Goal: Complete application form

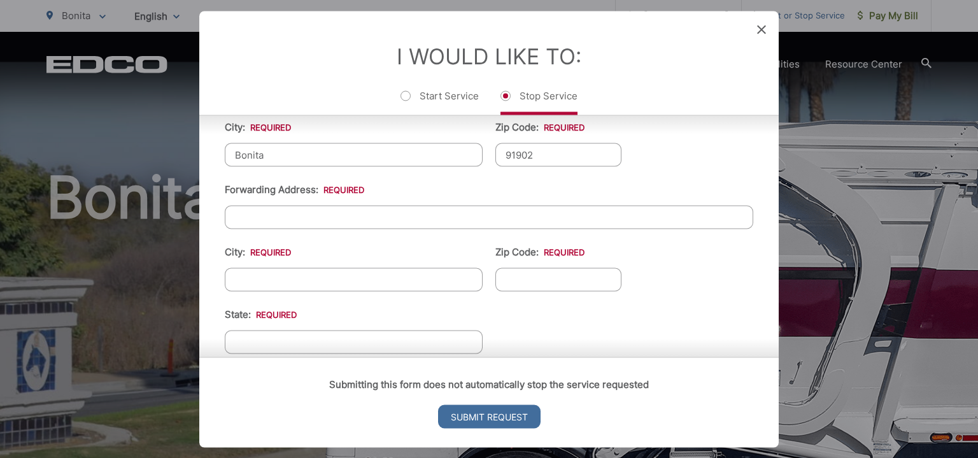
scroll to position [464, 0]
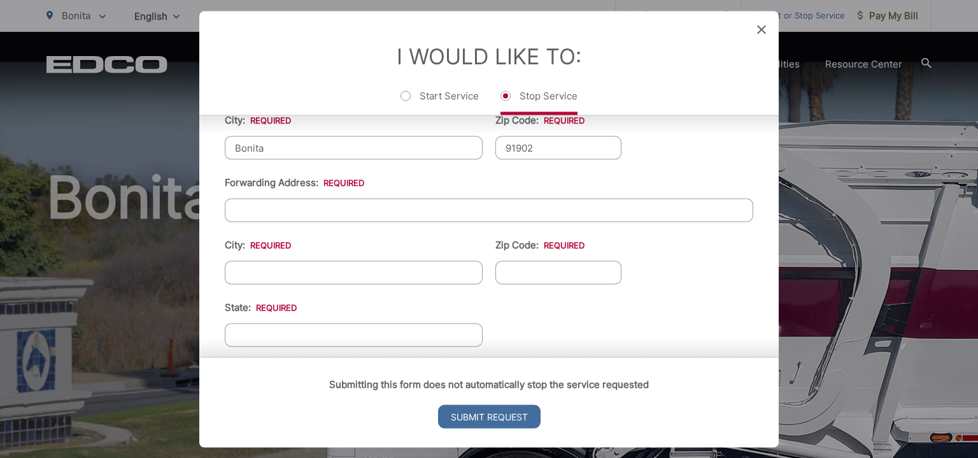
click at [420, 213] on input "Forwarding Address: *" at bounding box center [489, 210] width 529 height 24
type input "[STREET_ADDRESS]"
click at [283, 262] on input "City: *" at bounding box center [354, 273] width 258 height 24
type input "[GEOGRAPHIC_DATA]"
click at [305, 333] on input "State: *" at bounding box center [354, 335] width 258 height 24
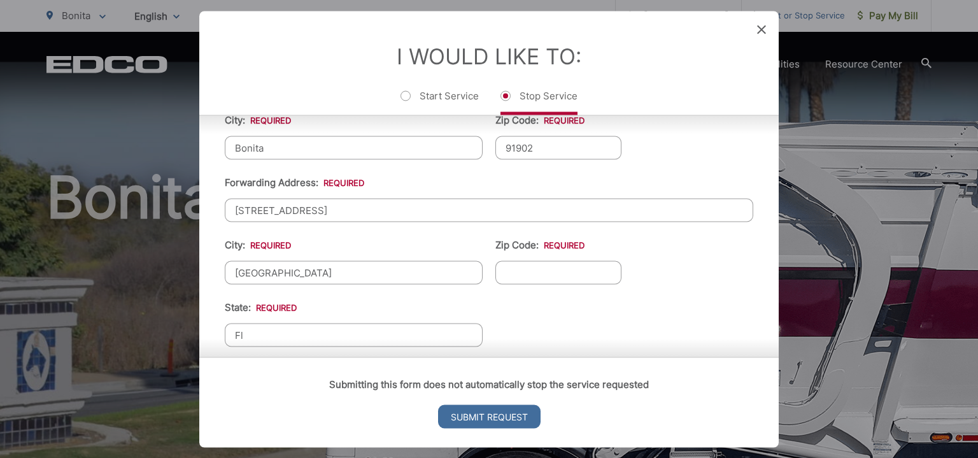
type input "Fl"
click at [555, 268] on input "Zip Code: *" at bounding box center [559, 273] width 126 height 24
type input "34120"
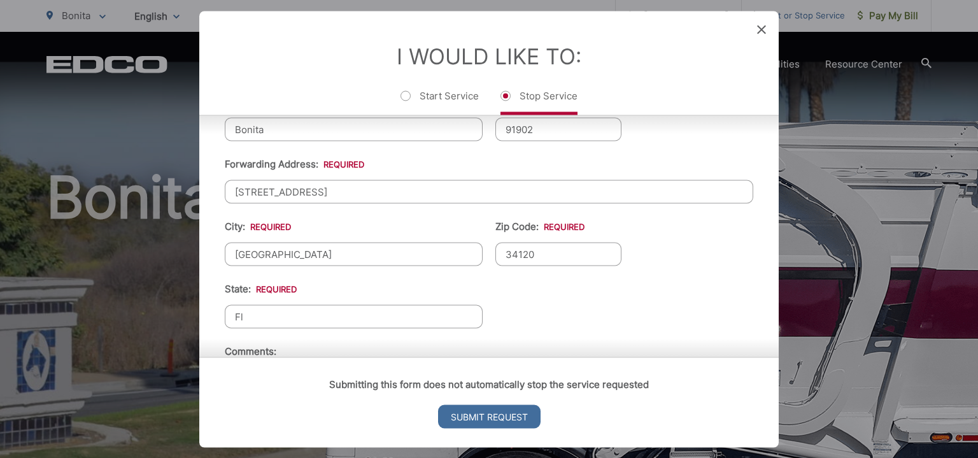
scroll to position [587, 0]
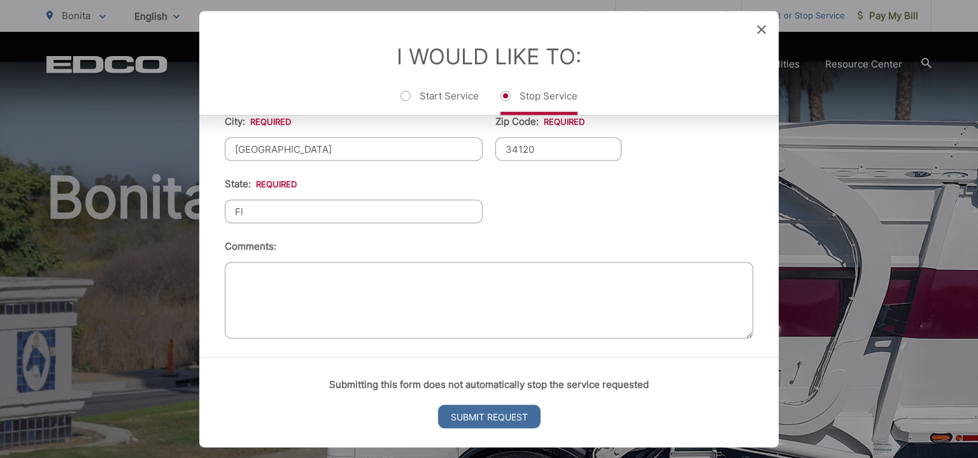
click at [438, 265] on textarea "Comments:" at bounding box center [489, 300] width 529 height 76
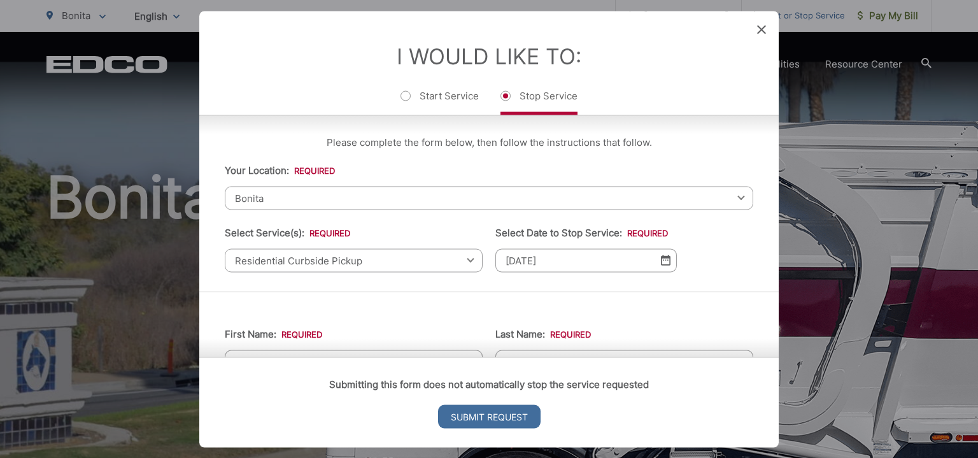
scroll to position [0, 0]
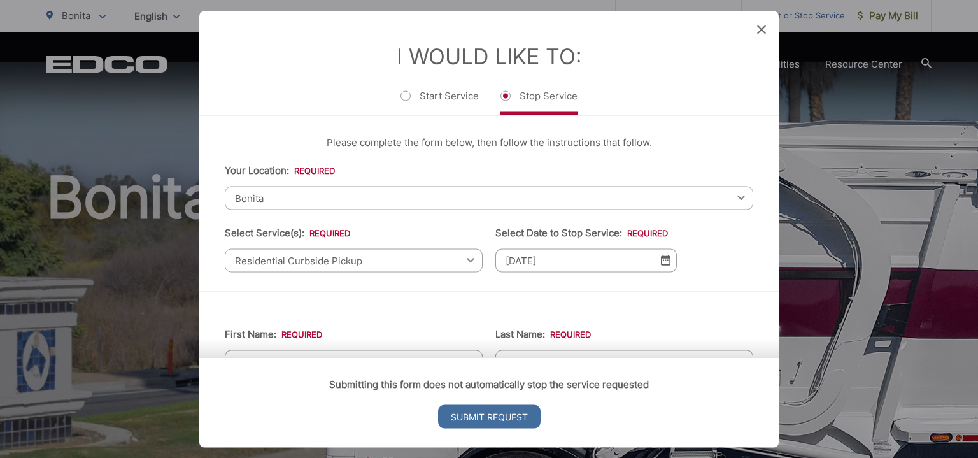
type textarea "House in escrow. Will keep bins at house."
click at [464, 259] on div "Residential Curbside Pickup Select one Residential Curbside Pickup Commercial/B…" at bounding box center [354, 260] width 258 height 24
click at [464, 261] on div "Residential Curbside Pickup Select one Residential Curbside Pickup Commercial/B…" at bounding box center [354, 260] width 258 height 24
click at [429, 262] on span "Residential Curbside Pickup" at bounding box center [354, 260] width 258 height 24
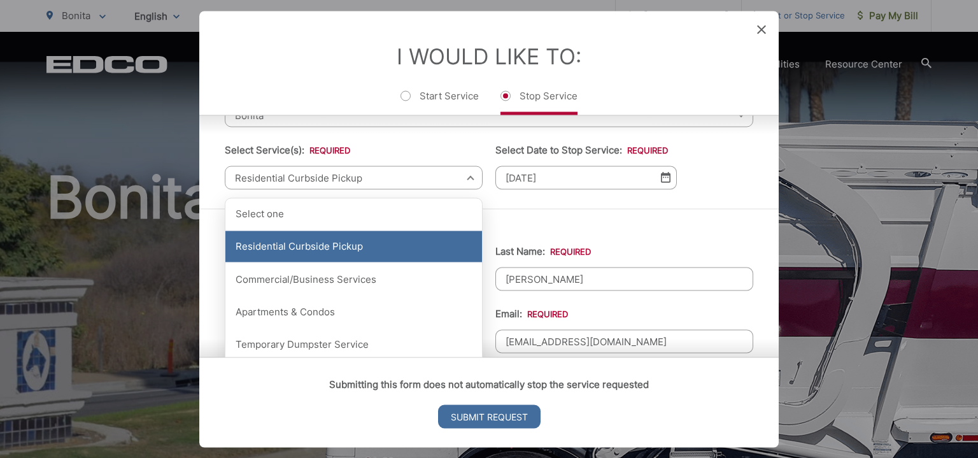
scroll to position [64, 0]
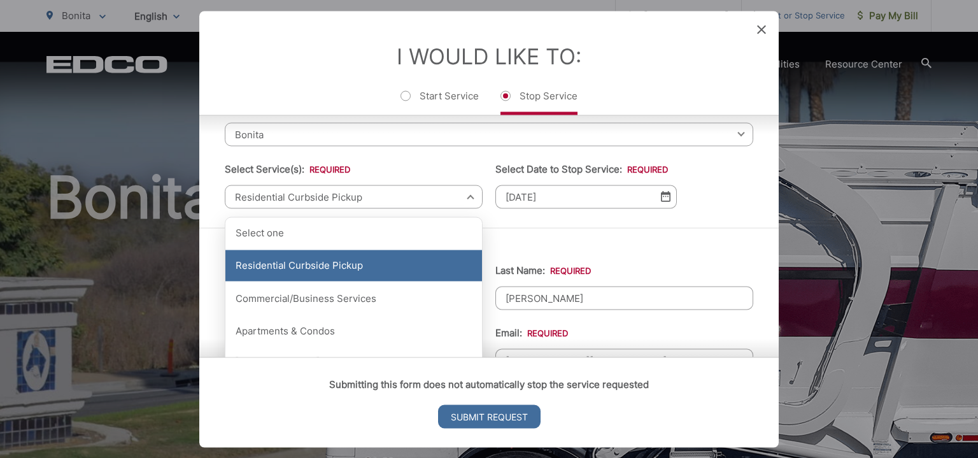
click at [409, 279] on div "Residential Curbside Pickup" at bounding box center [353, 266] width 257 height 32
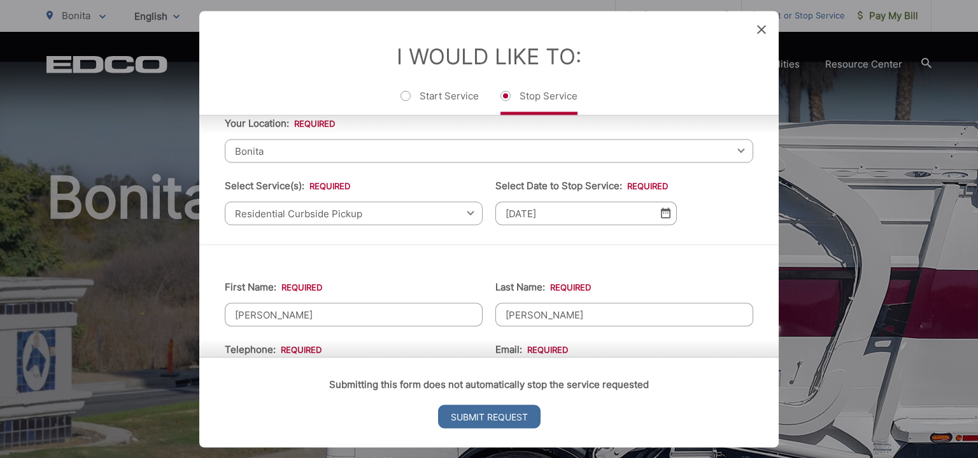
scroll to position [14, 0]
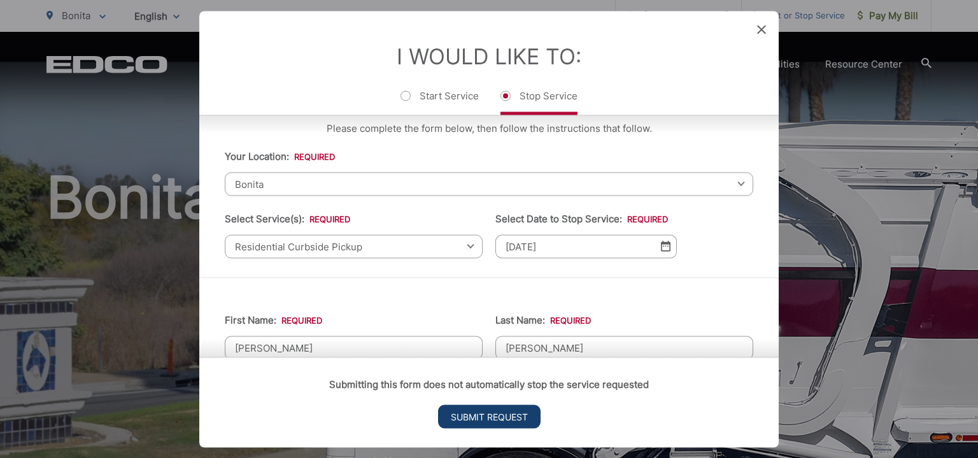
click at [496, 420] on input "Submit Request" at bounding box center [489, 416] width 103 height 24
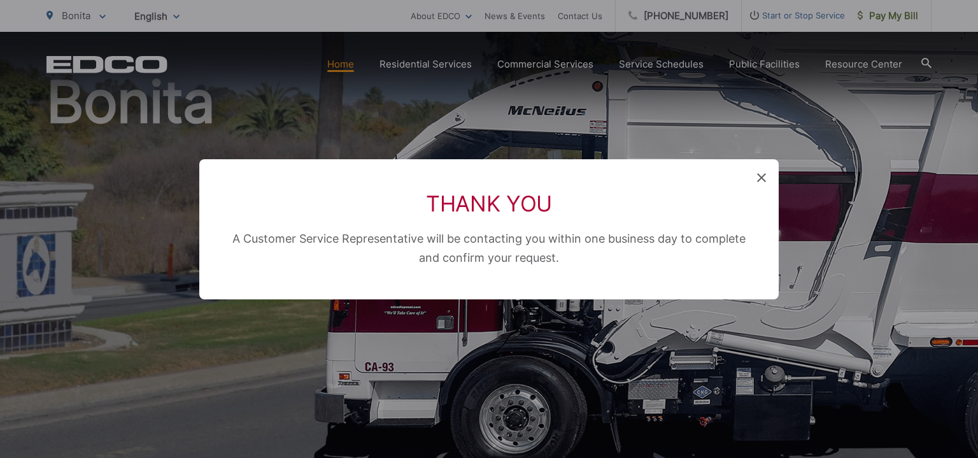
scroll to position [0, 0]
click at [764, 180] on icon at bounding box center [761, 177] width 9 height 9
